Goal: Browse casually

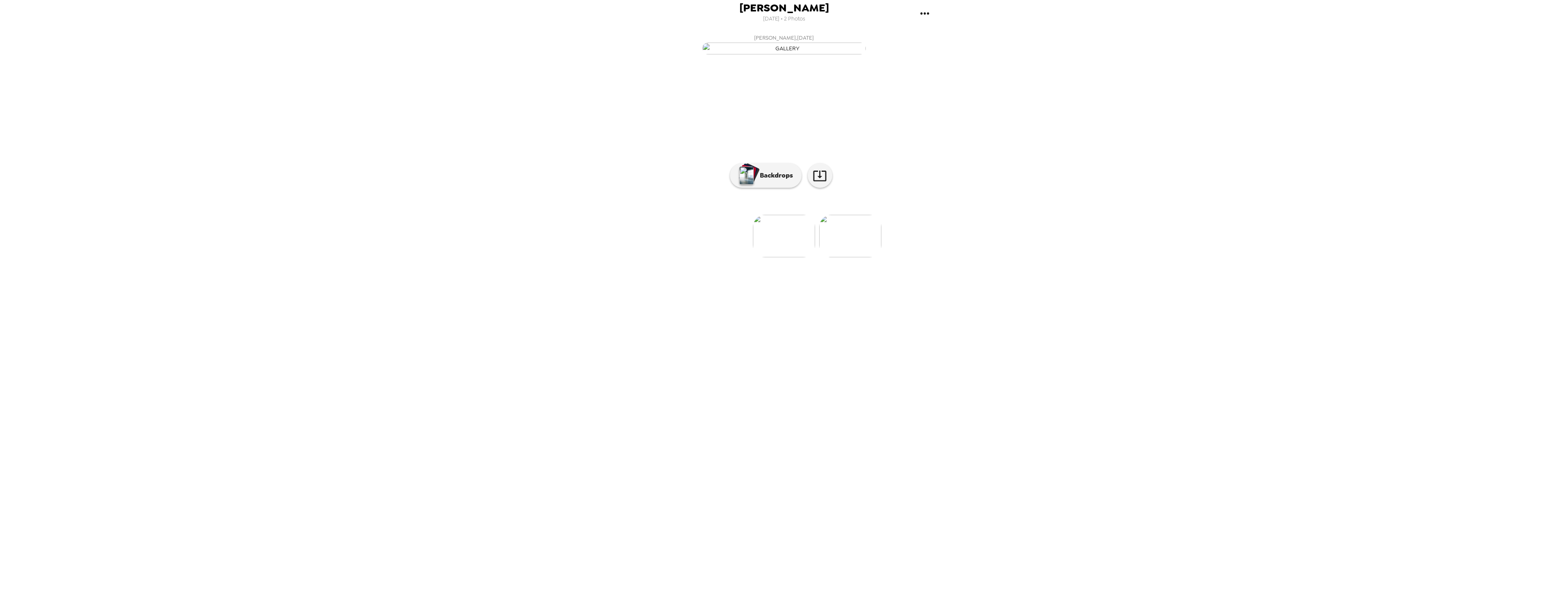
click at [778, 257] on img at bounding box center [784, 236] width 62 height 43
click at [762, 180] on p "Backdrops" at bounding box center [774, 176] width 37 height 10
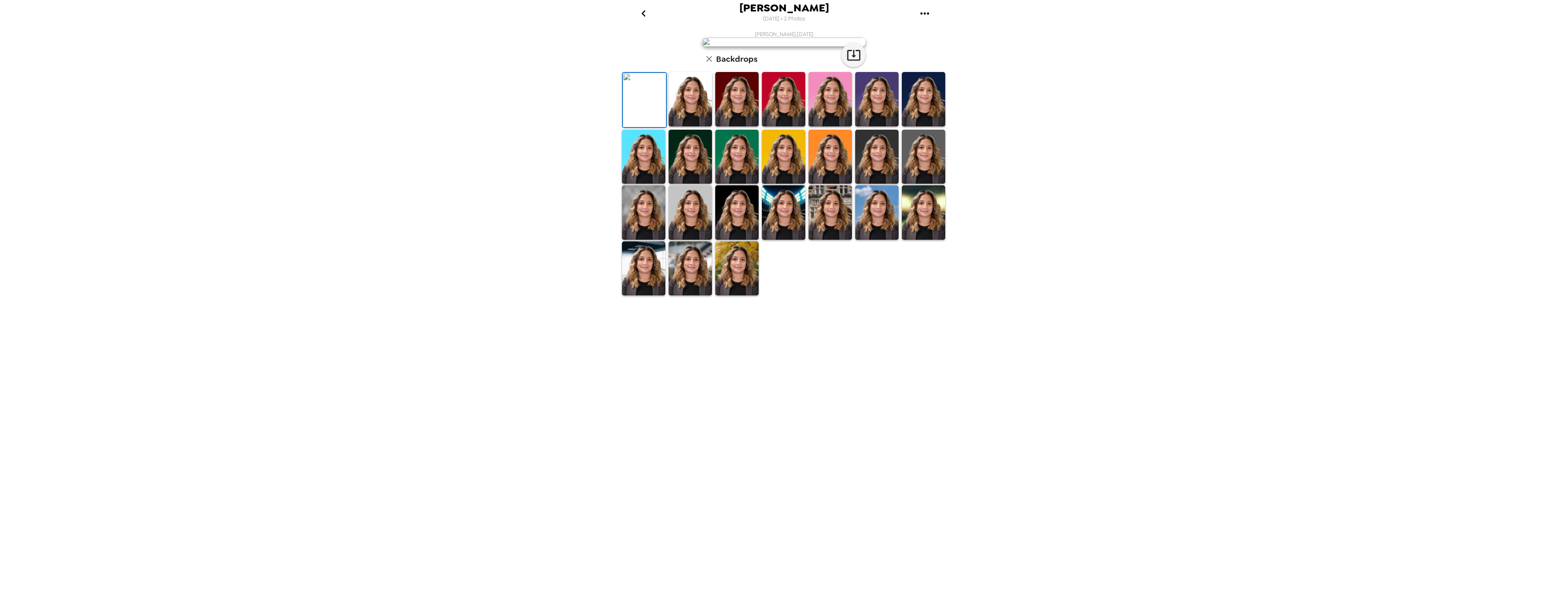
drag, startPoint x: 648, startPoint y: 417, endPoint x: 693, endPoint y: 416, distance: 45.0
click at [648, 240] on img at bounding box center [644, 212] width 44 height 55
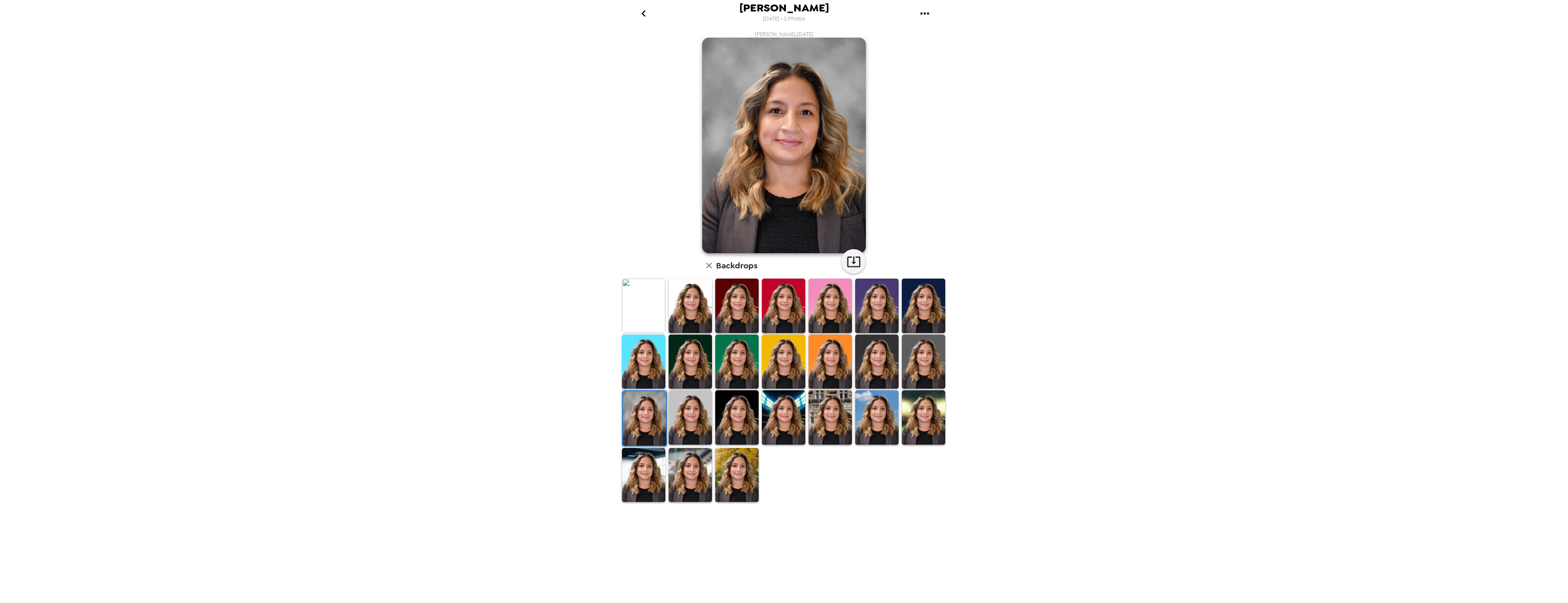
click at [689, 418] on img at bounding box center [690, 418] width 44 height 55
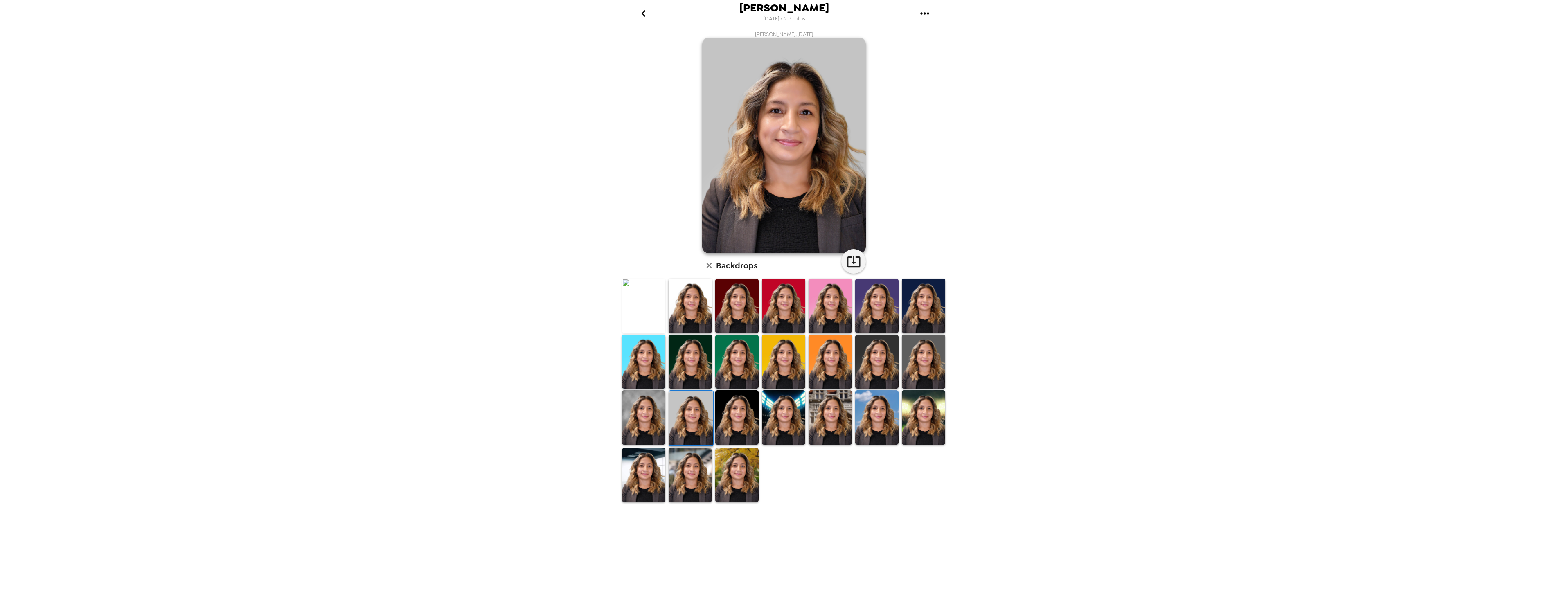
click at [734, 411] on img at bounding box center [736, 418] width 44 height 55
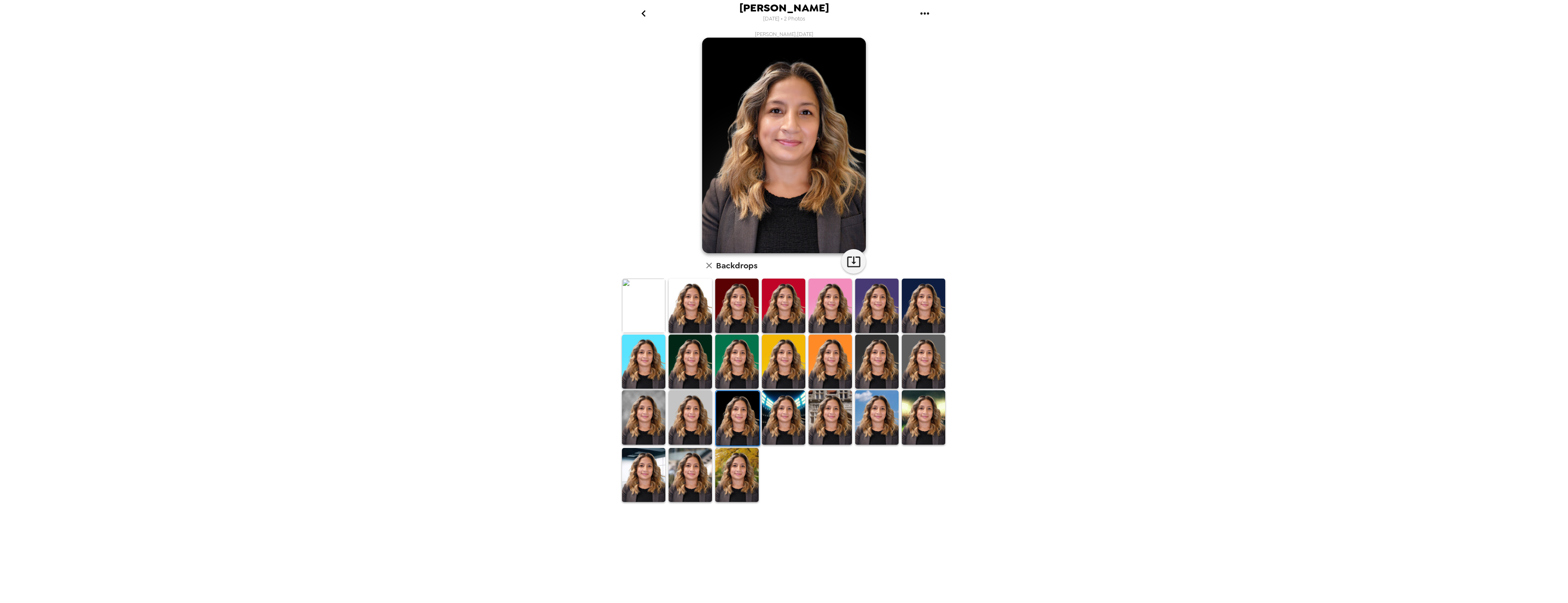
click at [657, 415] on img at bounding box center [644, 418] width 44 height 55
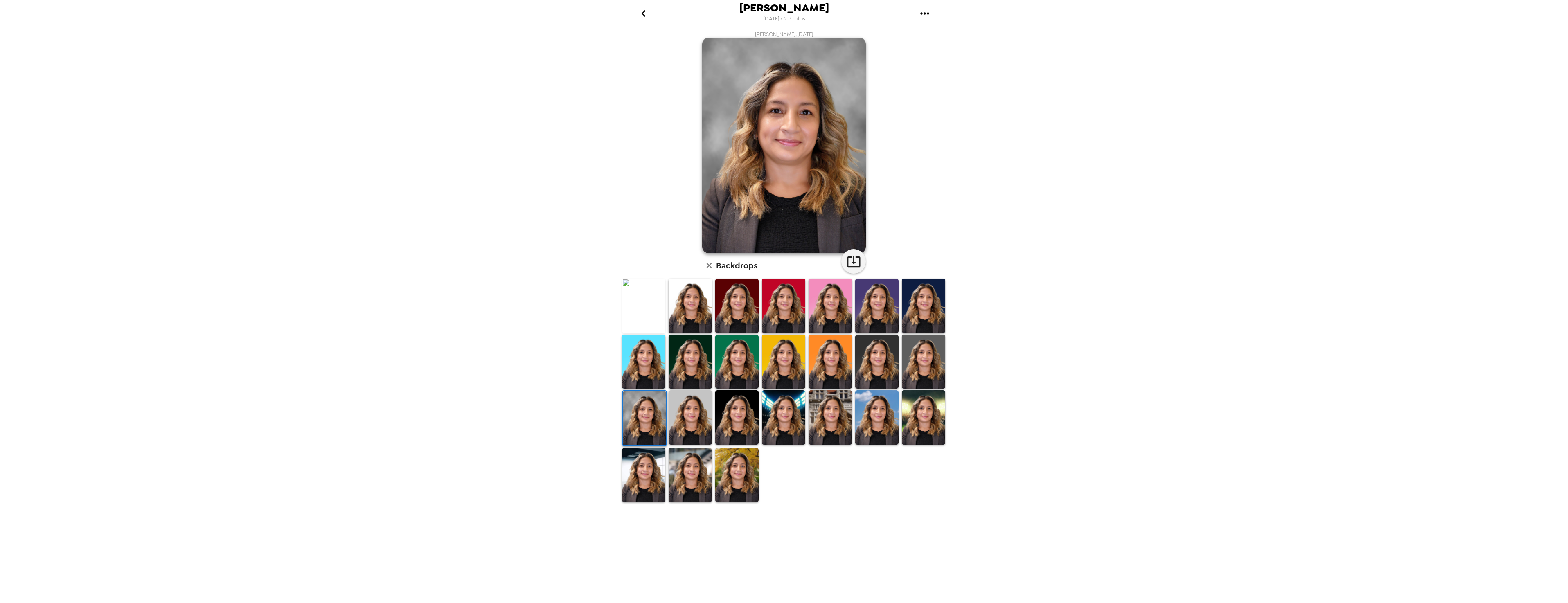
click at [778, 369] on img at bounding box center [923, 362] width 44 height 55
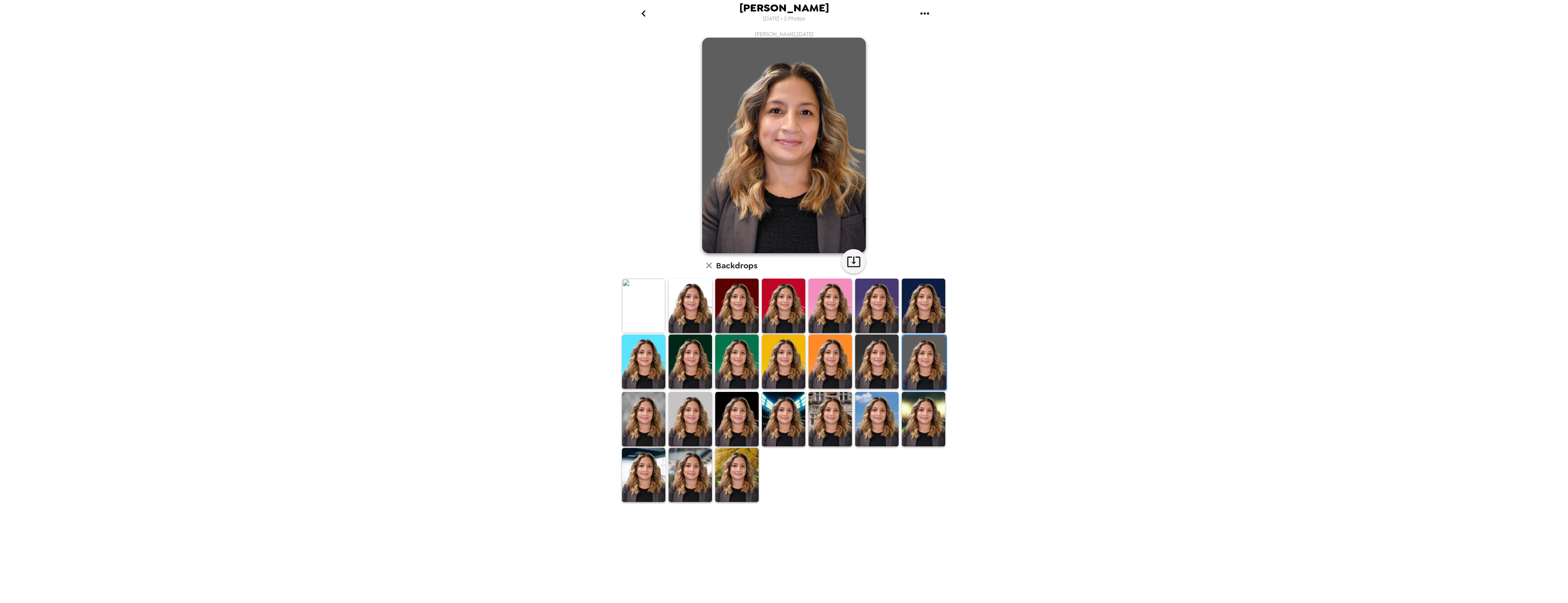
click at [778, 358] on img at bounding box center [877, 362] width 44 height 55
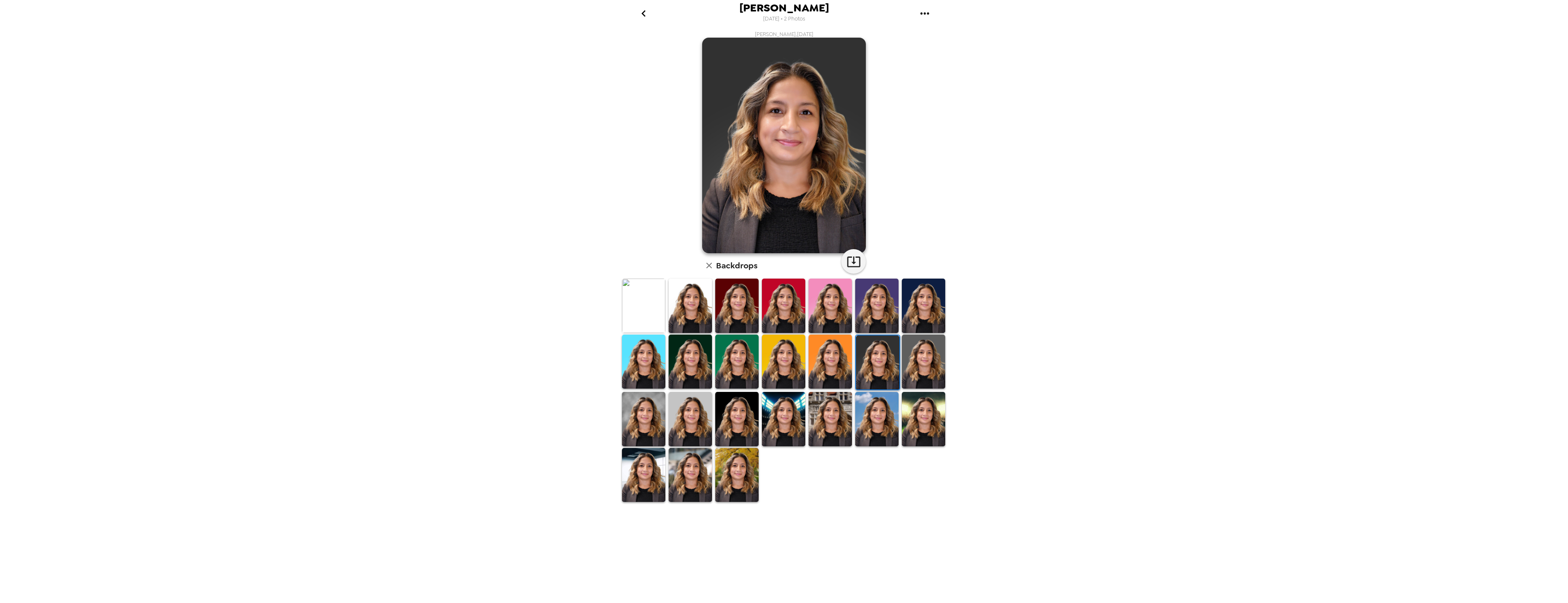
click at [778, 360] on img at bounding box center [923, 362] width 44 height 55
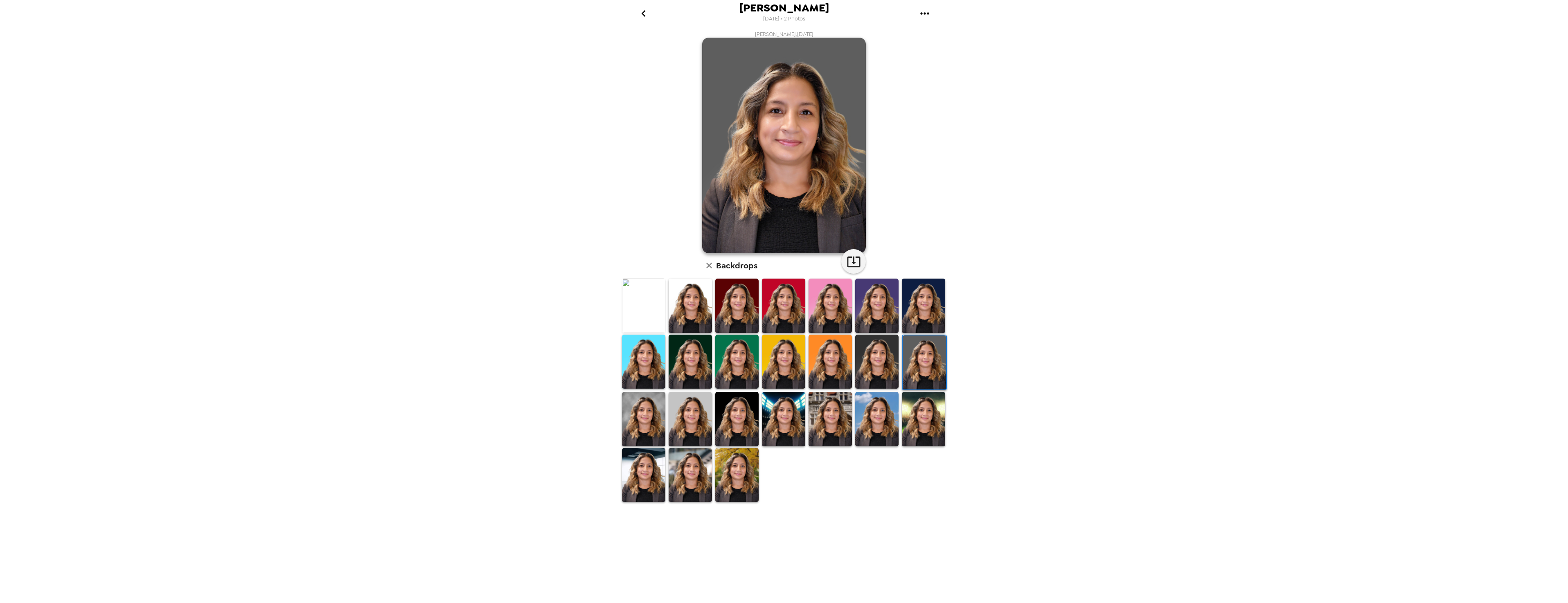
click at [644, 423] on img at bounding box center [644, 419] width 44 height 55
